Goal: Navigation & Orientation: Go to known website

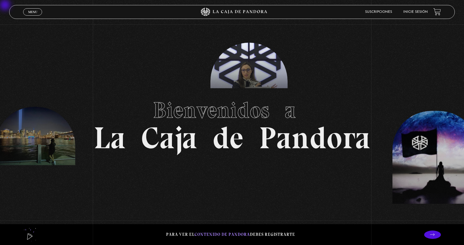
click at [423, 11] on link "Inicie sesión" at bounding box center [415, 11] width 25 height 3
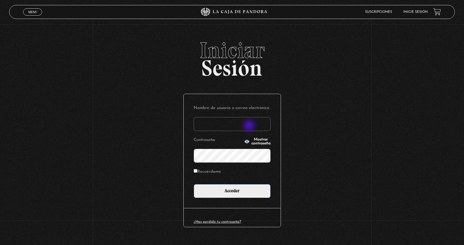
click at [249, 126] on input "Nombre de usuario o correo electrónico" at bounding box center [232, 124] width 77 height 14
type input "raquelsv85@hotmail.com"
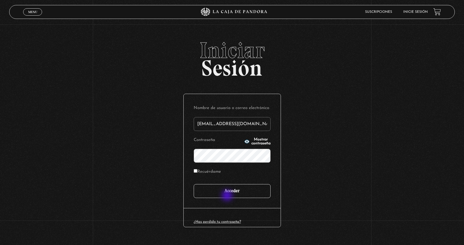
click at [227, 196] on input "Acceder" at bounding box center [232, 191] width 77 height 14
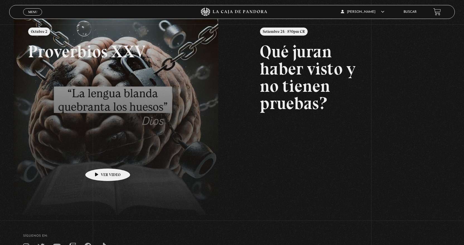
scroll to position [84, 0]
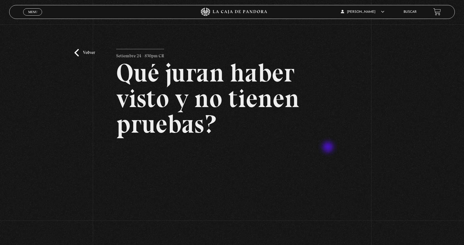
scroll to position [84, 0]
